Goal: Task Accomplishment & Management: Manage account settings

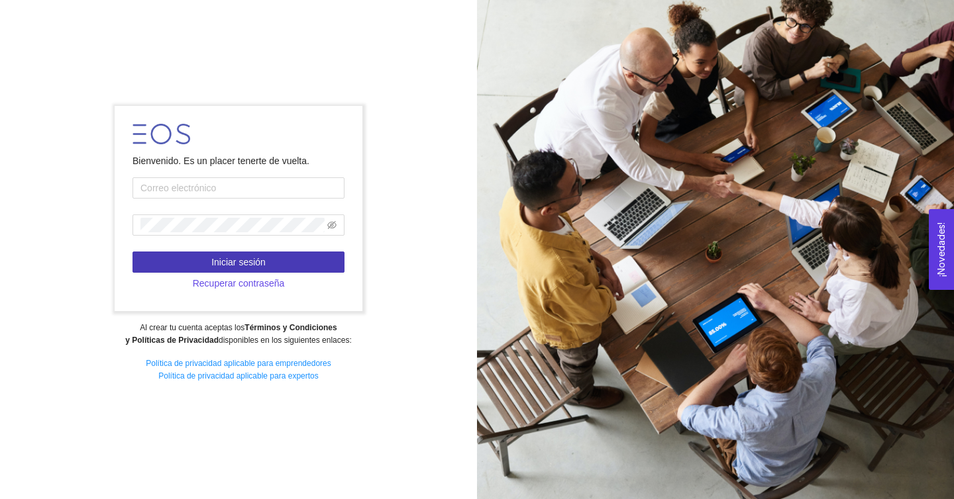
type input "[PERSON_NAME][EMAIL_ADDRESS][PERSON_NAME][DOMAIN_NAME]"
click at [248, 260] on span "Iniciar sesión" at bounding box center [238, 262] width 54 height 15
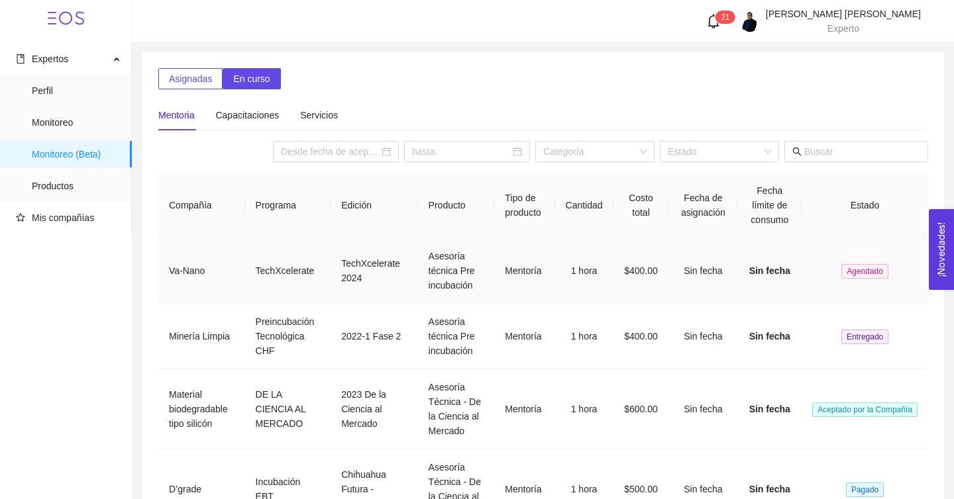
click at [857, 268] on span "Agendado" at bounding box center [864, 271] width 47 height 15
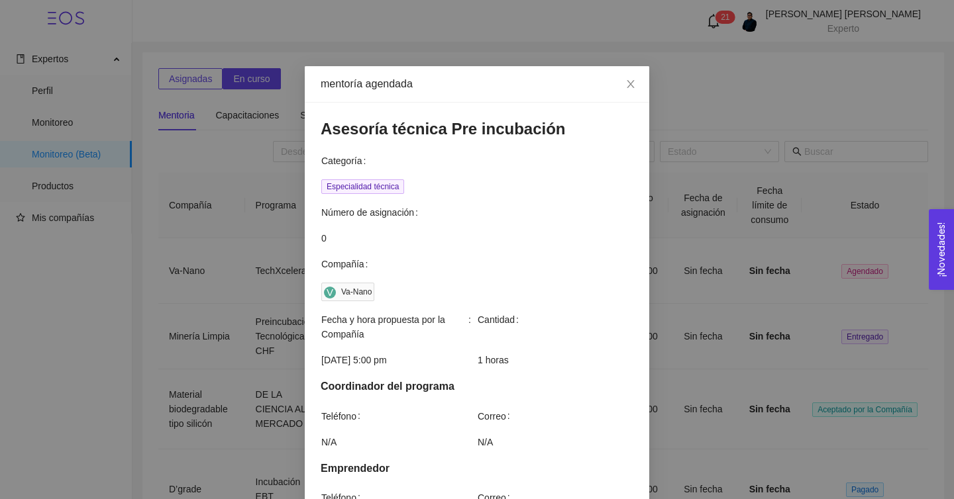
scroll to position [172, 0]
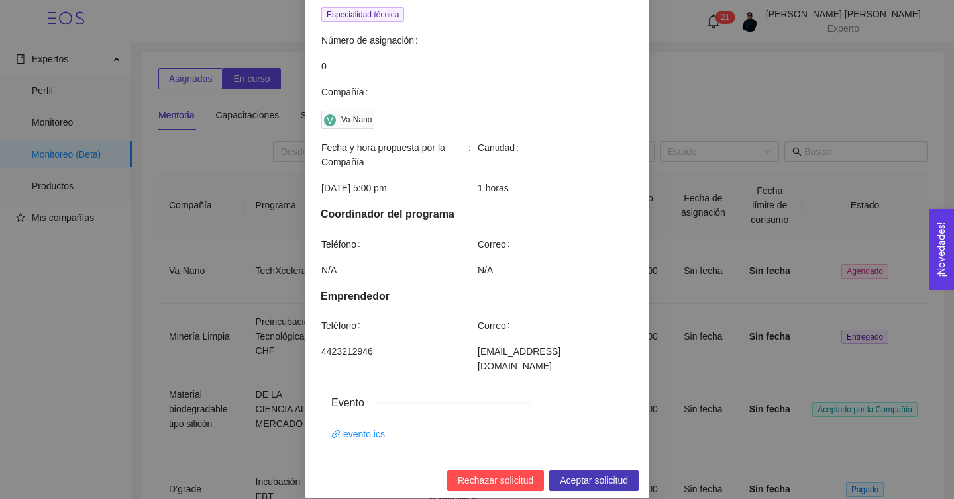
click at [574, 474] on span "Aceptar solicitud" at bounding box center [594, 481] width 68 height 15
